Goal: Task Accomplishment & Management: Use online tool/utility

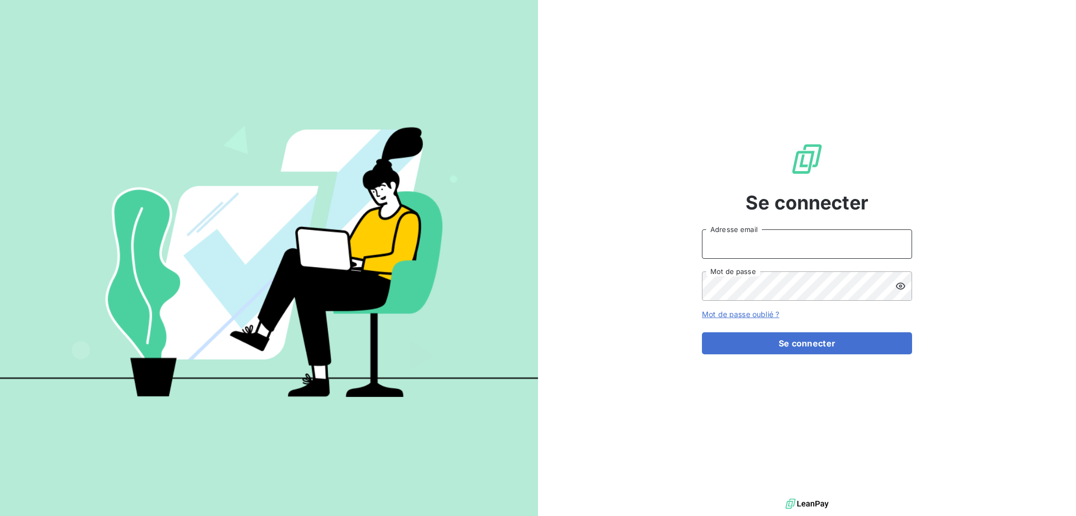
click at [718, 247] on input "Adresse email" at bounding box center [807, 244] width 210 height 29
type input "[EMAIL_ADDRESS][DOMAIN_NAME]"
click at [702, 333] on button "Se connecter" at bounding box center [807, 344] width 210 height 22
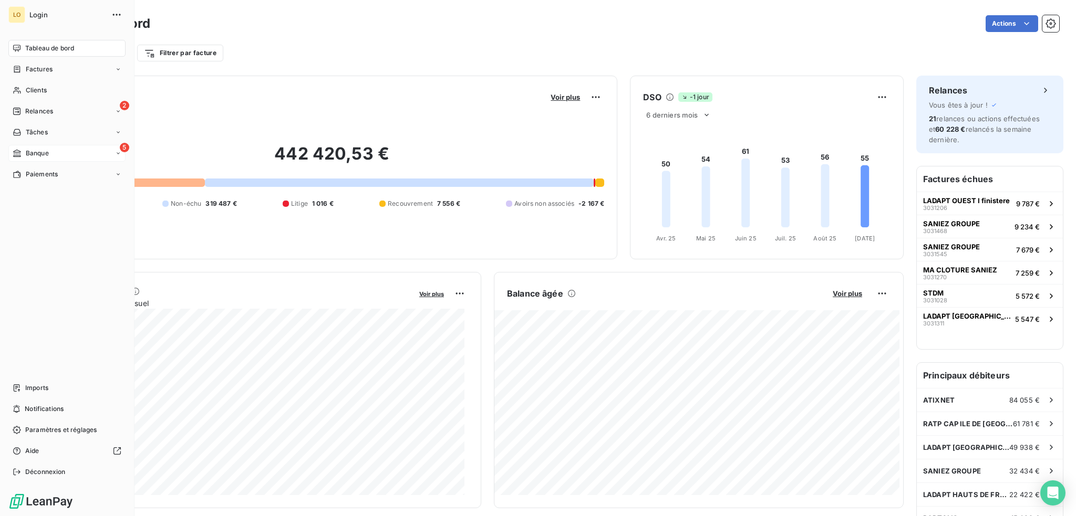
click at [42, 153] on span "Banque" at bounding box center [37, 153] width 23 height 9
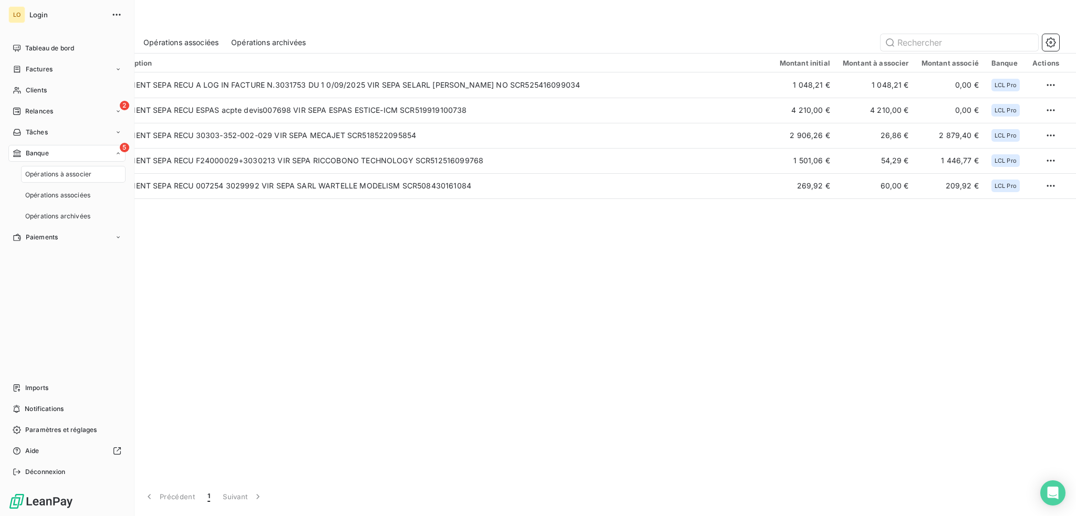
click at [55, 175] on span "Opérations à associer" at bounding box center [58, 174] width 66 height 9
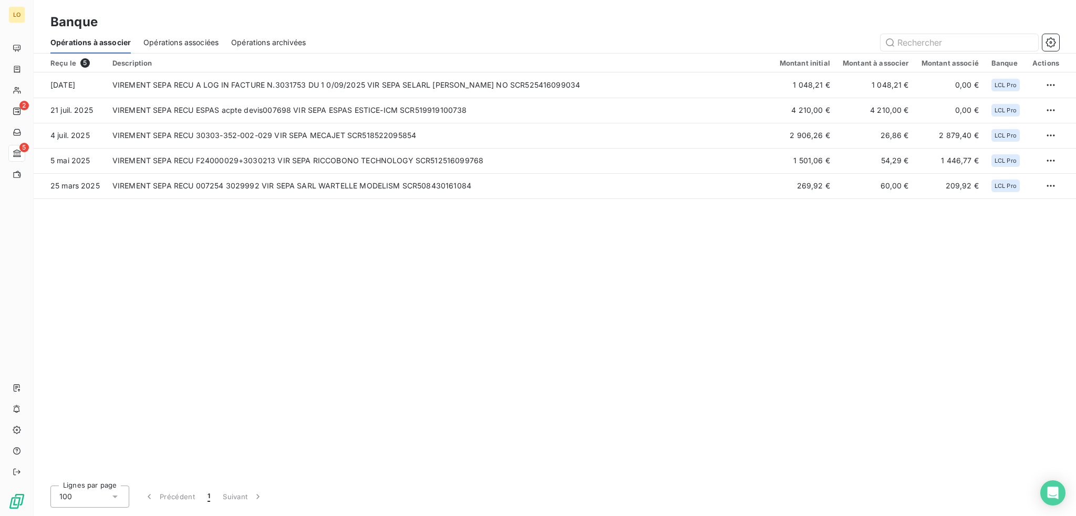
click at [599, 293] on div "Reçu le 5 Description Montant initial Montant à associer Montant associé Banque…" at bounding box center [555, 266] width 1042 height 424
